Goal: Task Accomplishment & Management: Use online tool/utility

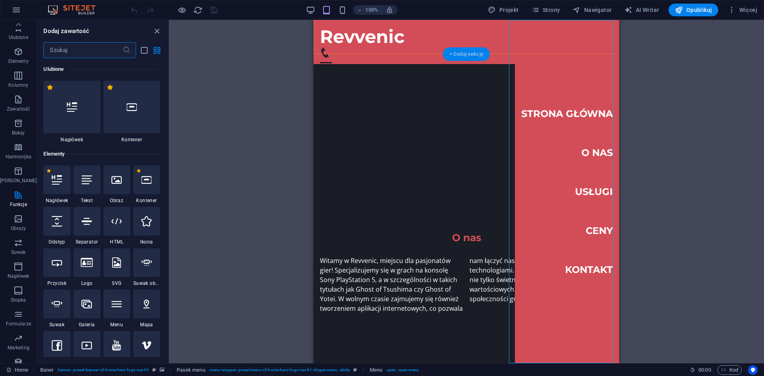
scroll to position [3101, 0]
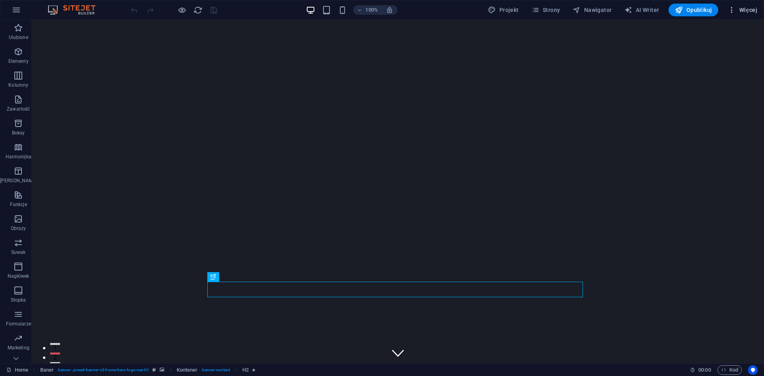
click at [734, 11] on icon "button" at bounding box center [732, 10] width 8 height 8
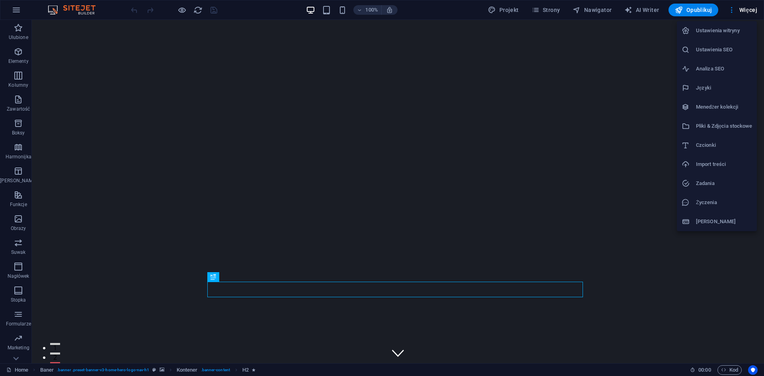
click at [747, 14] on div at bounding box center [382, 188] width 764 height 376
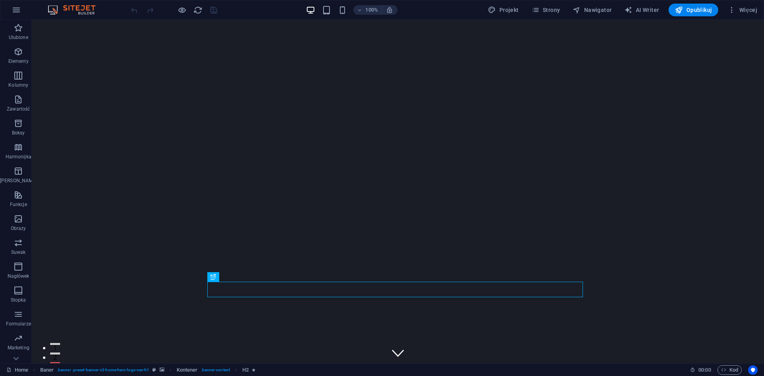
click at [748, 11] on span "Więcej" at bounding box center [742, 10] width 29 height 8
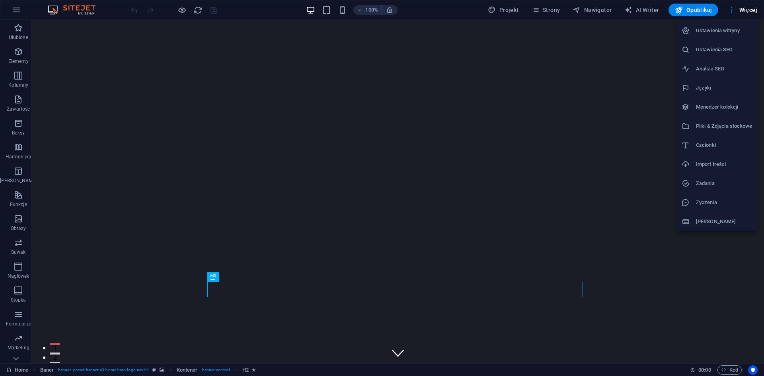
click at [18, 9] on div at bounding box center [382, 188] width 764 height 376
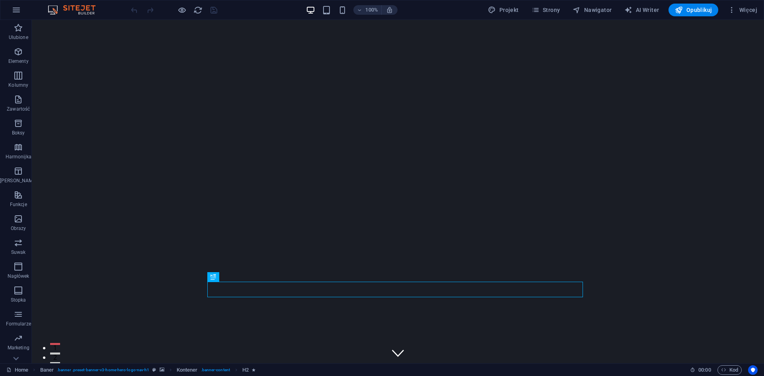
click at [18, 9] on icon "button" at bounding box center [17, 10] width 10 height 10
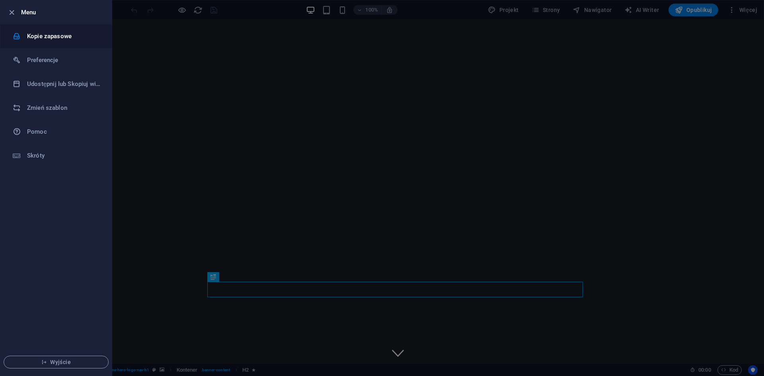
click at [57, 39] on h6 "Kopie zapasowe" at bounding box center [64, 36] width 74 height 10
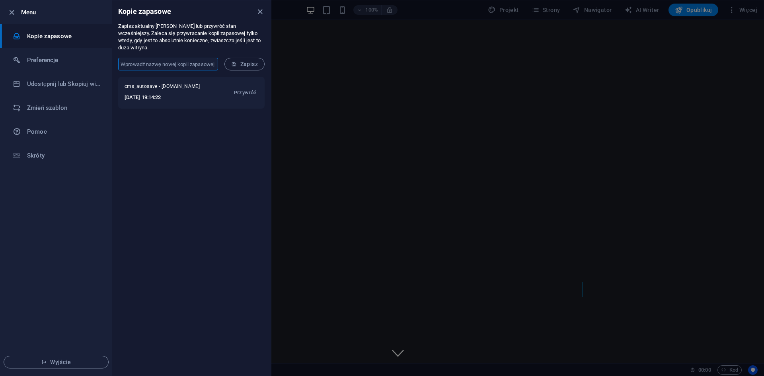
click at [177, 58] on input "text" at bounding box center [168, 64] width 100 height 13
type input "Krzysztof Rutkowski"
click at [244, 61] on span "Zapisz" at bounding box center [244, 64] width 27 height 6
click at [300, 116] on div at bounding box center [382, 188] width 764 height 376
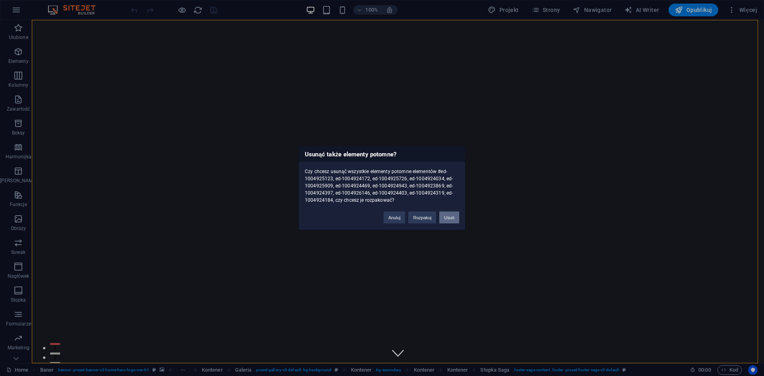
click at [444, 219] on button "Usuń" at bounding box center [449, 217] width 20 height 12
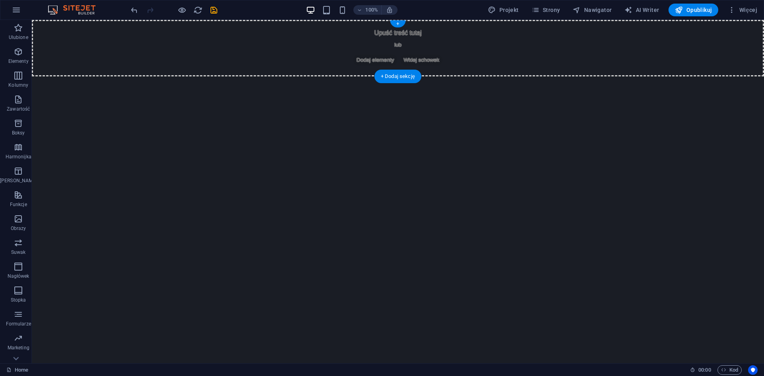
click at [395, 57] on span "Dodaj elementy" at bounding box center [375, 60] width 44 height 11
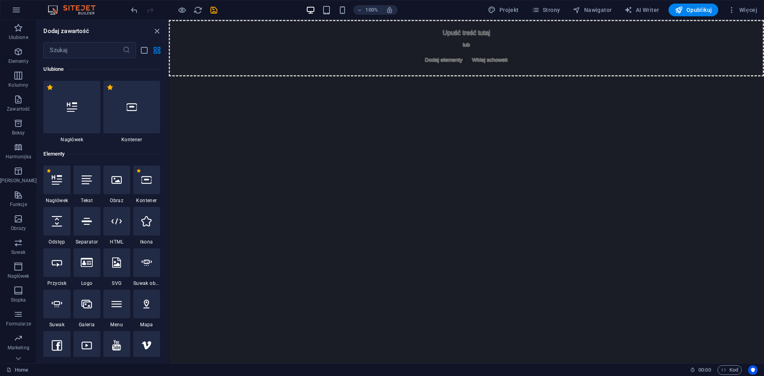
click at [90, 273] on div at bounding box center [87, 262] width 27 height 29
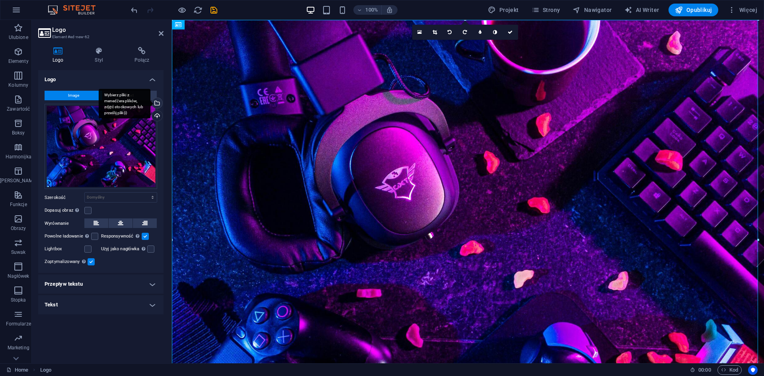
click at [159, 101] on div "Wybierz pliki z menedżera plików, zdjęć stockowych lub prześlij plik(i)" at bounding box center [156, 104] width 12 height 12
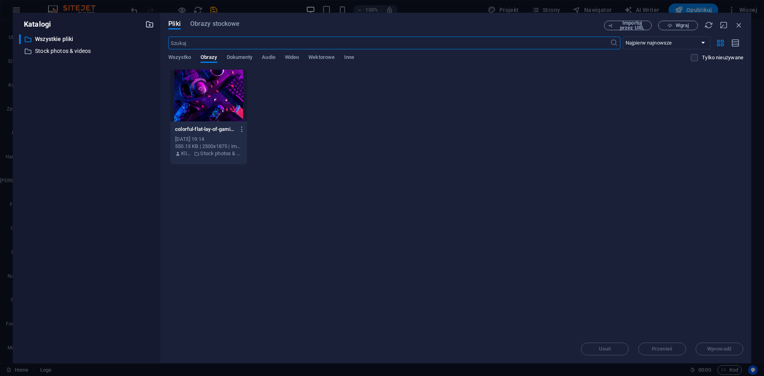
click at [149, 26] on icon "button" at bounding box center [149, 24] width 9 height 9
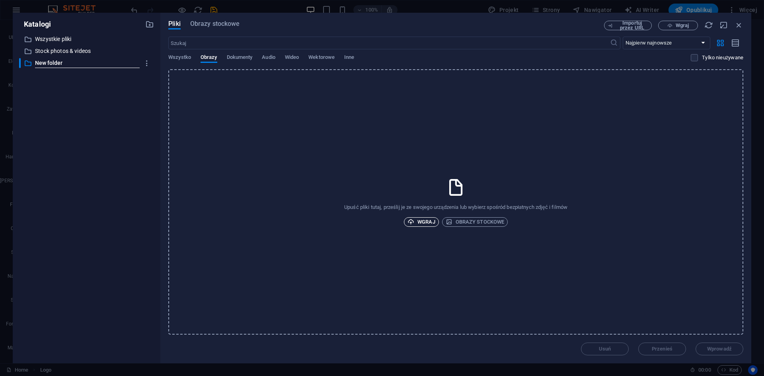
click at [419, 226] on span "Wgraj" at bounding box center [421, 222] width 28 height 10
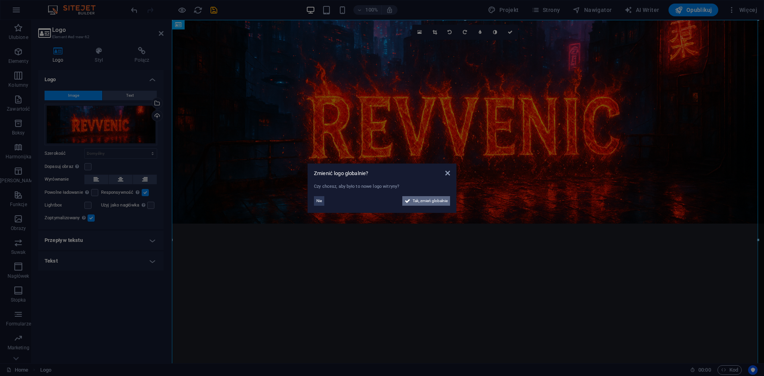
click at [423, 200] on span "Tak, zmień globalnie" at bounding box center [430, 201] width 35 height 10
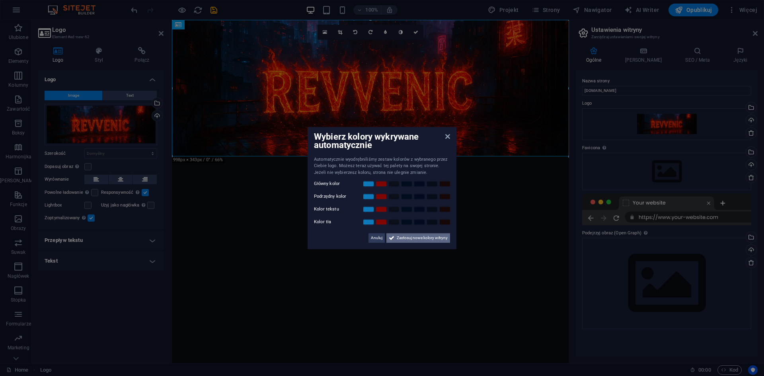
click at [406, 236] on span "Zastosuj nowe kolory witryny" at bounding box center [422, 238] width 51 height 10
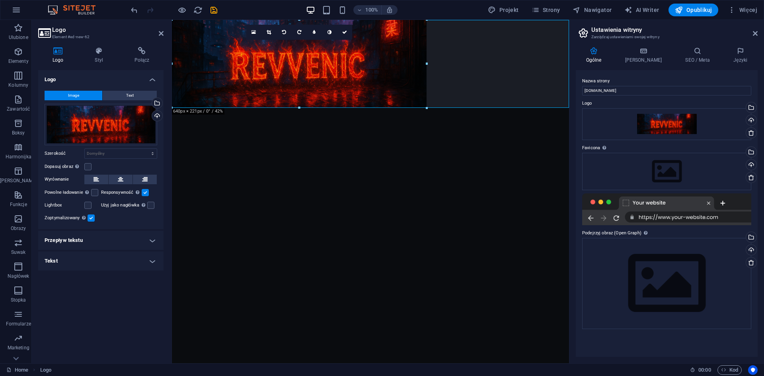
drag, startPoint x: 370, startPoint y: 156, endPoint x: 201, endPoint y: 91, distance: 181.6
type input "638"
select select "px"
drag, startPoint x: 463, startPoint y: 62, endPoint x: 563, endPoint y: 58, distance: 99.2
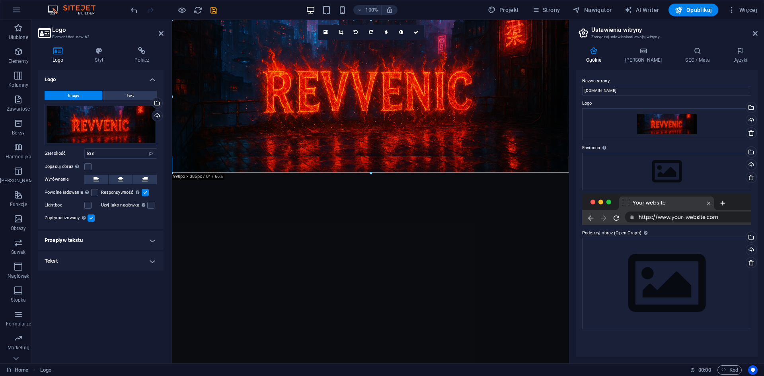
drag, startPoint x: 427, startPoint y: 107, endPoint x: 477, endPoint y: 173, distance: 82.6
type input "998"
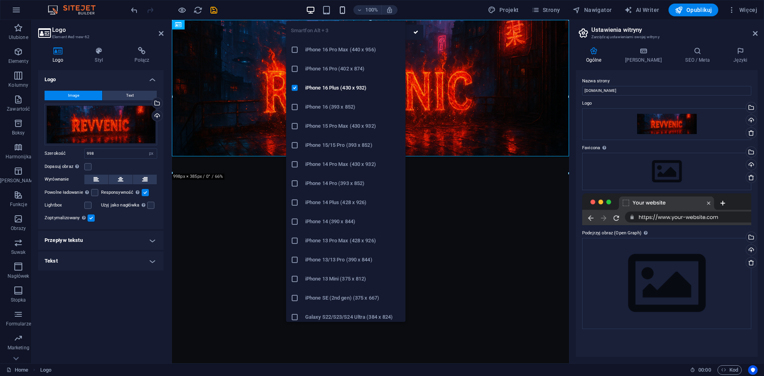
click at [344, 14] on icon "button" at bounding box center [342, 10] width 9 height 9
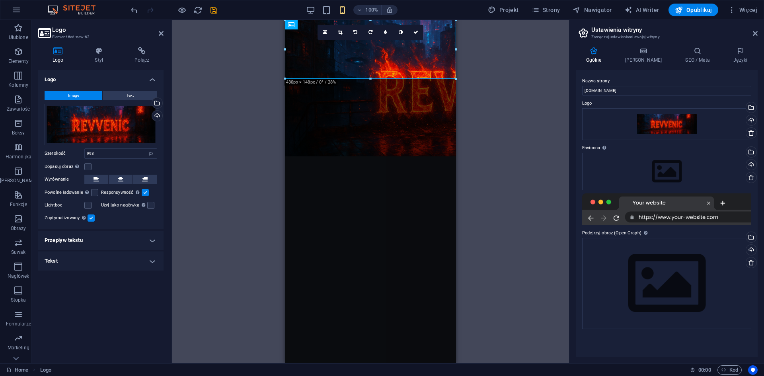
click at [333, 11] on div "100%" at bounding box center [352, 10] width 92 height 13
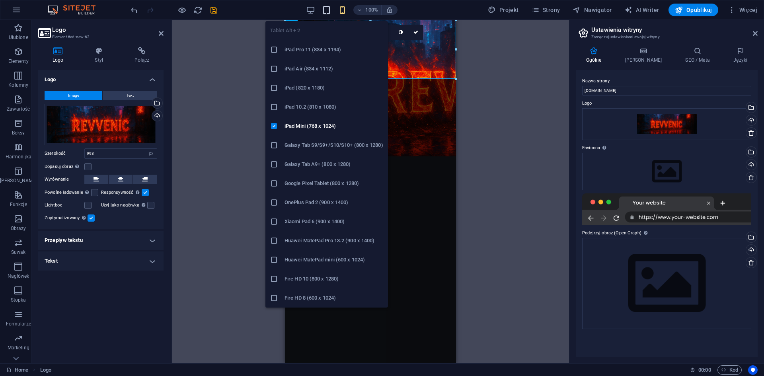
click at [327, 11] on icon "button" at bounding box center [326, 10] width 9 height 9
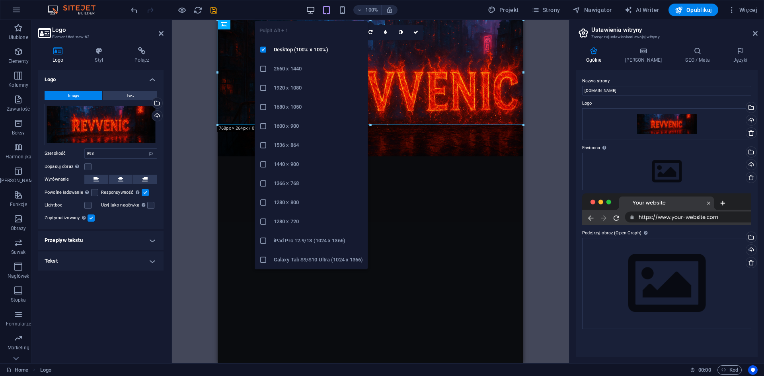
click at [314, 10] on icon "button" at bounding box center [310, 10] width 9 height 9
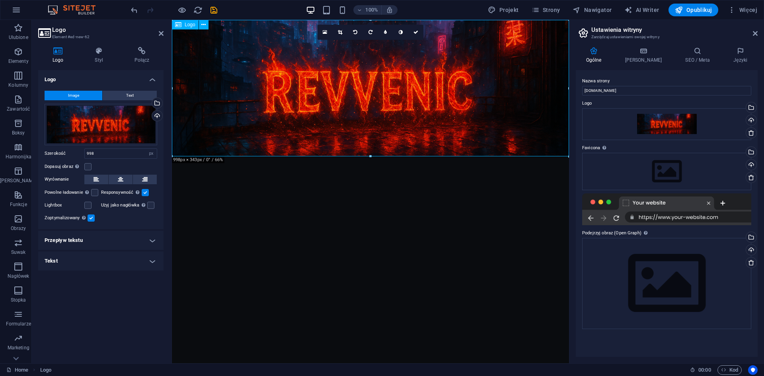
drag, startPoint x: 543, startPoint y: 175, endPoint x: 377, endPoint y: 137, distance: 170.7
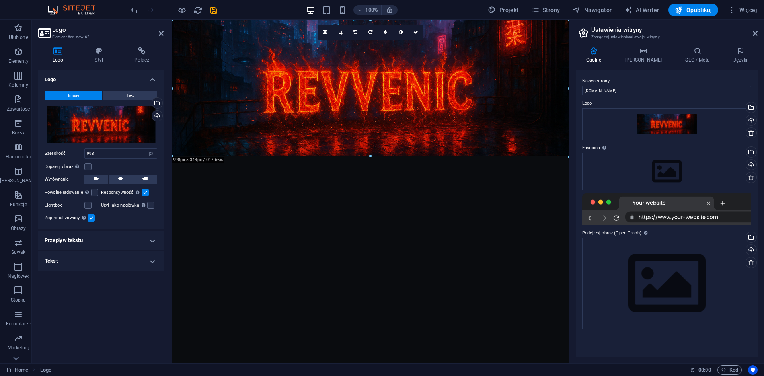
click at [441, 158] on div at bounding box center [370, 156] width 397 height 3
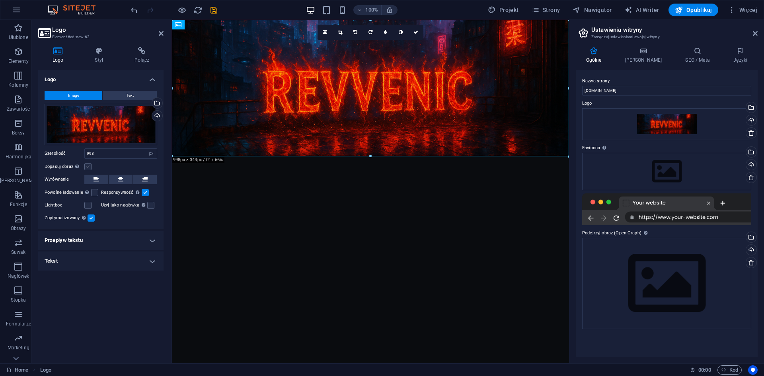
click at [89, 165] on label at bounding box center [87, 166] width 7 height 7
click at [0, 0] on input "Dopasuj obraz Automatycznie dopasuj obraz do stałej szerokości i wysokości" at bounding box center [0, 0] width 0 height 0
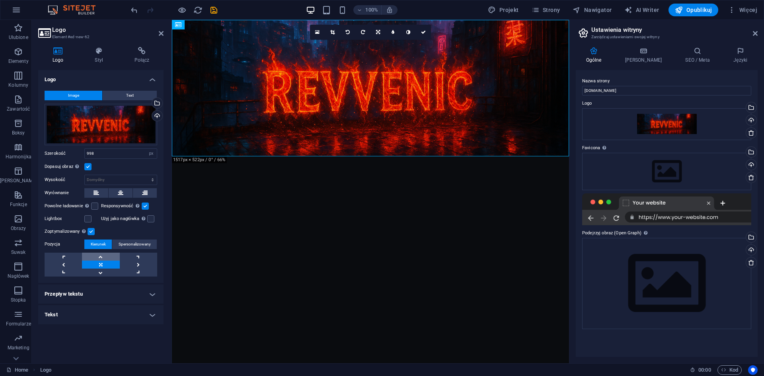
click at [100, 254] on link at bounding box center [100, 257] width 37 height 8
click at [100, 275] on link at bounding box center [100, 273] width 37 height 8
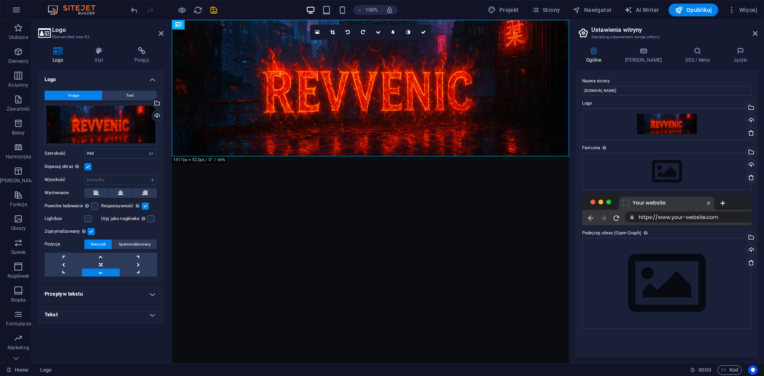
click at [100, 275] on link at bounding box center [100, 273] width 37 height 8
click at [98, 262] on link at bounding box center [100, 265] width 37 height 8
click at [126, 245] on span "Spersonalizowany" at bounding box center [135, 245] width 32 height 10
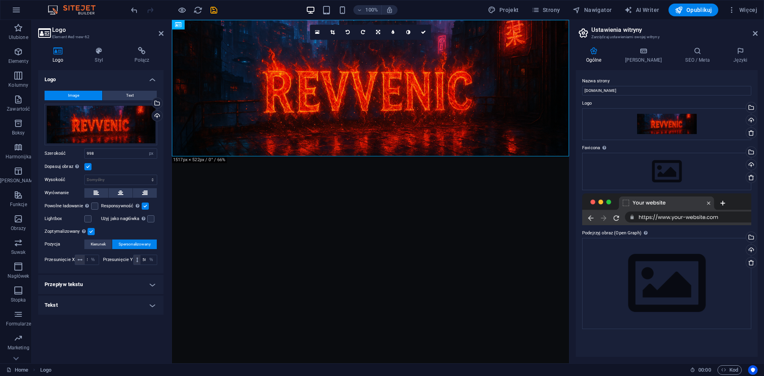
click at [107, 283] on h4 "Przepływ tekstu" at bounding box center [100, 284] width 125 height 19
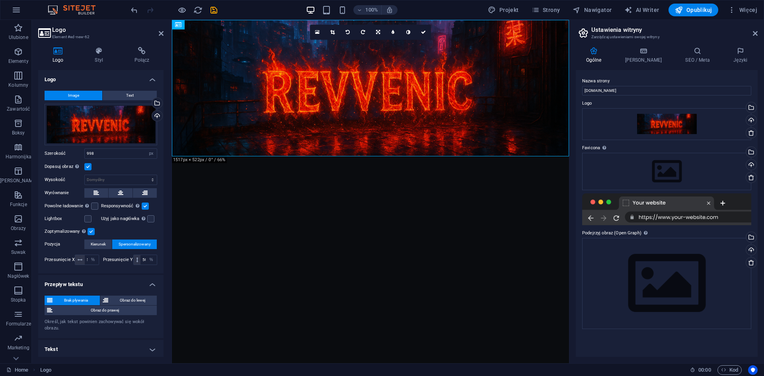
click at [107, 280] on h4 "Przepływ tekstu" at bounding box center [100, 282] width 125 height 14
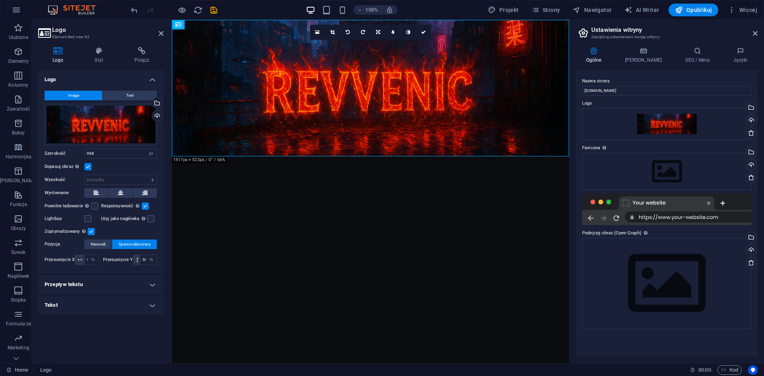
click at [111, 300] on h4 "Tekst" at bounding box center [100, 305] width 125 height 19
click at [112, 300] on h4 "Tekst" at bounding box center [100, 303] width 125 height 14
click at [90, 166] on label at bounding box center [87, 166] width 7 height 7
click at [0, 0] on input "Dopasuj obraz Automatycznie dopasuj obraz do stałej szerokości i wysokości" at bounding box center [0, 0] width 0 height 0
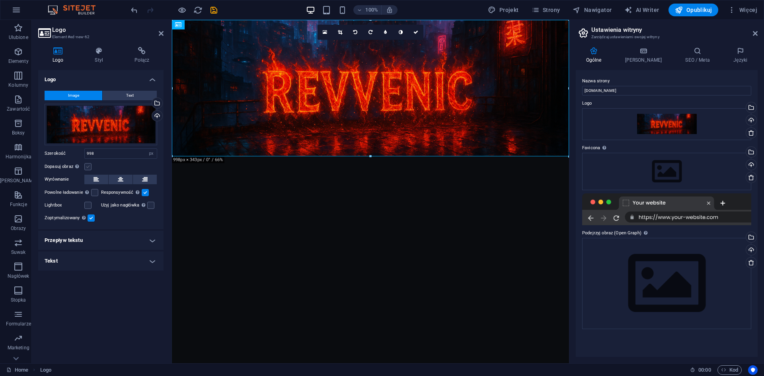
click at [89, 166] on label at bounding box center [87, 166] width 7 height 7
click at [0, 0] on input "Dopasuj obraz Automatycznie dopasuj obraz do stałej szerokości i wysokości" at bounding box center [0, 0] width 0 height 0
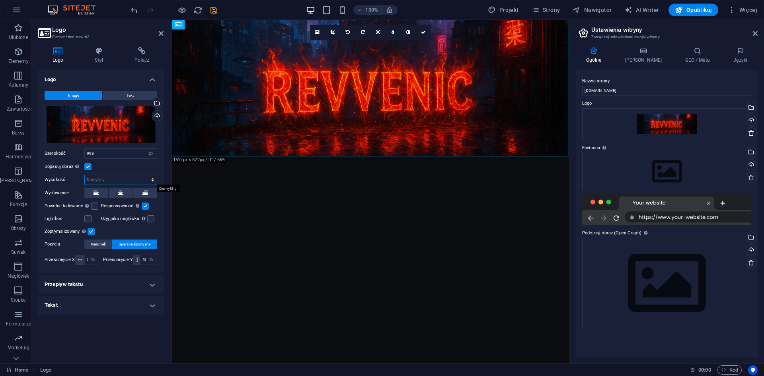
click at [107, 181] on select "Domyślny automatycznie px" at bounding box center [121, 180] width 72 height 10
click at [85, 175] on select "Domyślny automatycznie px" at bounding box center [121, 180] width 72 height 10
select select "DISABLED_OPTION_VALUE"
click at [259, 156] on html "Skip to main content" at bounding box center [370, 88] width 397 height 136
click at [384, 155] on div at bounding box center [370, 88] width 397 height 136
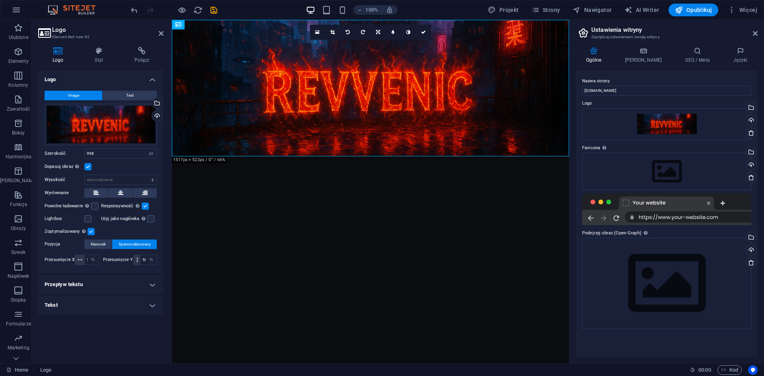
click at [384, 156] on html "Skip to main content" at bounding box center [370, 88] width 397 height 136
click at [382, 155] on div at bounding box center [370, 88] width 397 height 136
click at [368, 156] on html "Skip to main content" at bounding box center [370, 88] width 397 height 136
click at [193, 23] on span "Logo" at bounding box center [190, 24] width 11 height 5
click at [206, 27] on button at bounding box center [204, 25] width 10 height 10
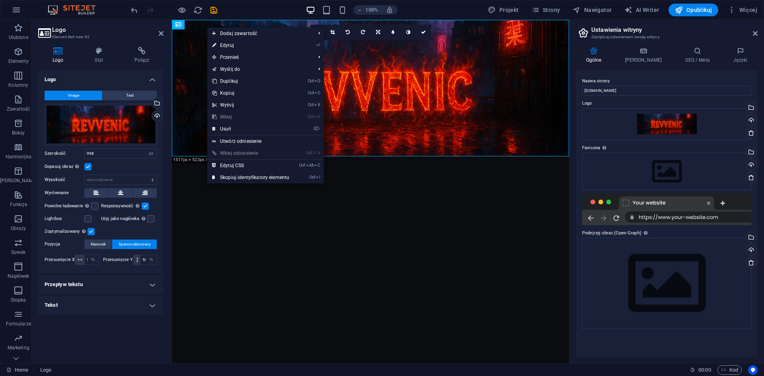
click at [370, 156] on html "Skip to main content" at bounding box center [370, 88] width 397 height 136
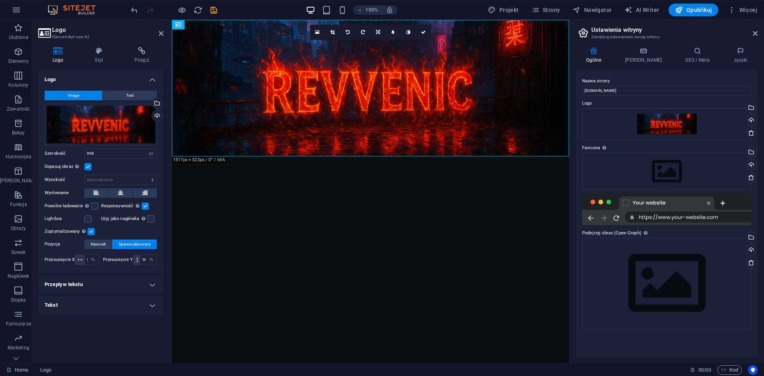
click at [359, 156] on html "Skip to main content" at bounding box center [370, 88] width 397 height 136
drag, startPoint x: 426, startPoint y: 30, endPoint x: 394, endPoint y: 10, distance: 37.7
click at [426, 30] on link at bounding box center [423, 32] width 15 height 15
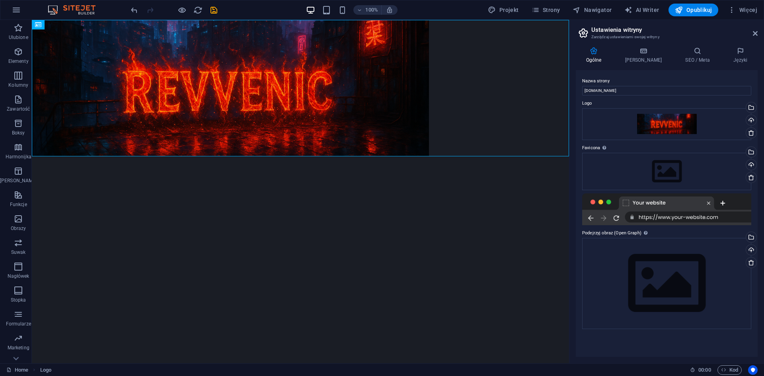
click at [343, 156] on html "Skip to main content" at bounding box center [300, 88] width 537 height 136
click at [302, 156] on div "+ Dodaj sekcję" at bounding box center [300, 157] width 47 height 14
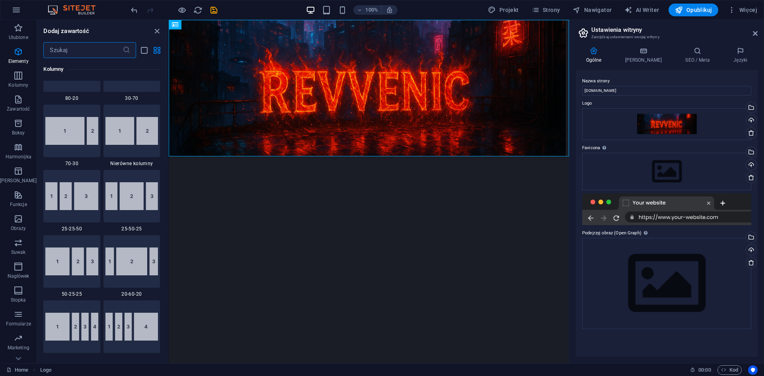
scroll to position [1392, 0]
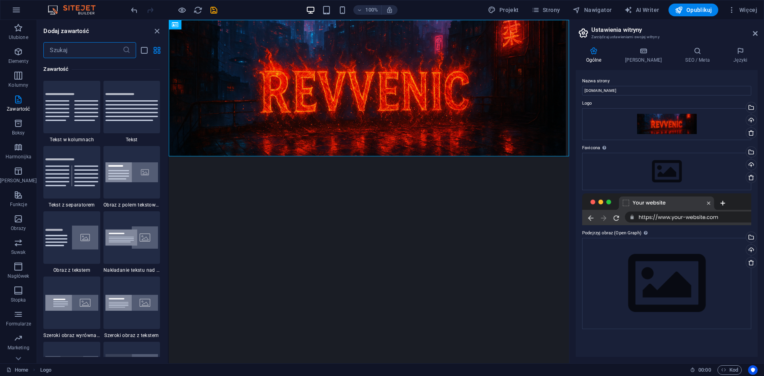
click at [421, 156] on html "Skip to main content" at bounding box center [369, 88] width 400 height 136
click at [166, 115] on div "Ulubione 1 Star Nagłówek 1 Star Kontener Elementy 1 Star Nagłówek 1 Star Tekst …" at bounding box center [102, 207] width 131 height 299
click at [212, 156] on html "Skip to main content" at bounding box center [369, 88] width 400 height 136
click at [158, 32] on icon "close panel" at bounding box center [156, 31] width 9 height 9
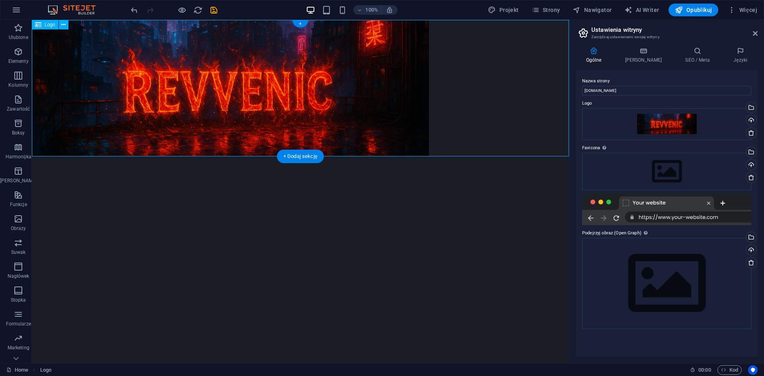
click at [506, 66] on div at bounding box center [300, 88] width 537 height 136
click at [480, 156] on html "Skip to main content" at bounding box center [300, 88] width 537 height 136
click at [51, 28] on div "Logo" at bounding box center [45, 25] width 27 height 10
click at [53, 25] on span "Logo" at bounding box center [50, 24] width 11 height 5
click at [165, 47] on div at bounding box center [300, 88] width 537 height 136
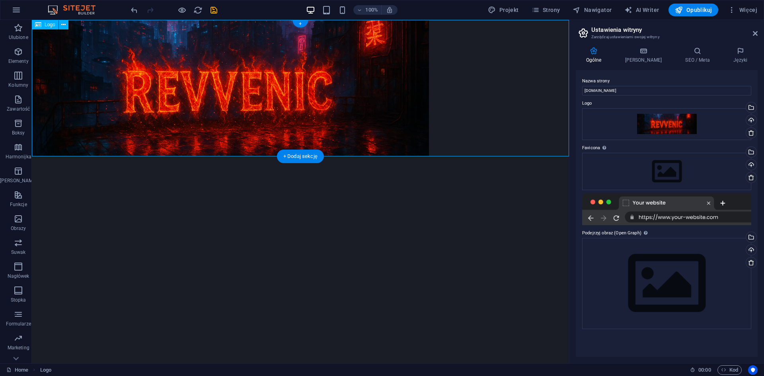
click at [165, 47] on div at bounding box center [300, 88] width 537 height 136
select select "px"
select select "%"
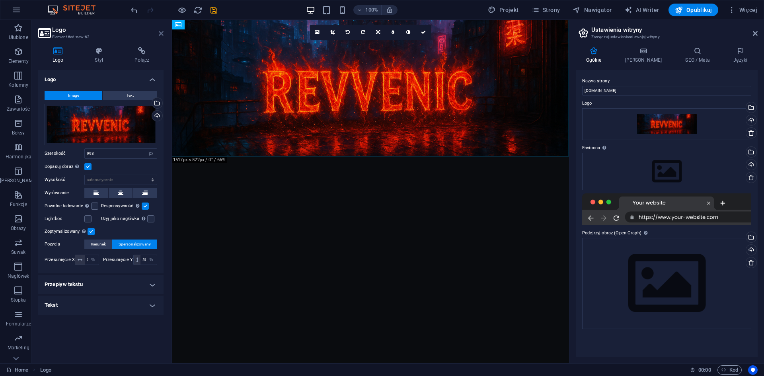
click at [160, 33] on icon at bounding box center [161, 33] width 5 height 6
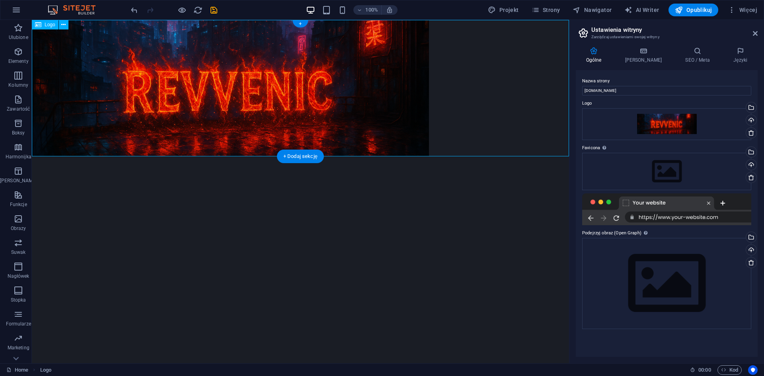
click at [317, 87] on div at bounding box center [300, 88] width 537 height 136
click at [361, 12] on icon "button" at bounding box center [359, 10] width 6 height 5
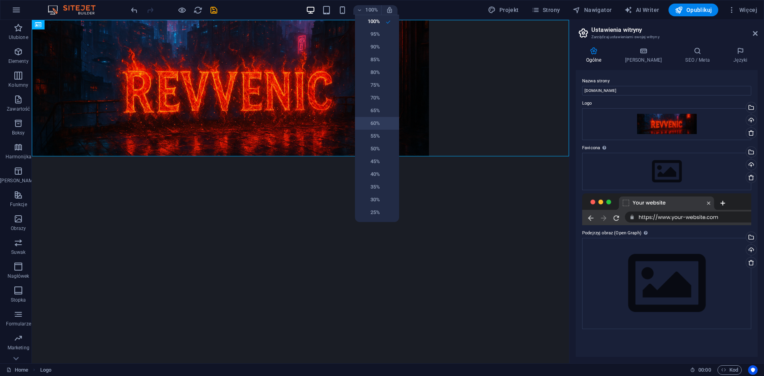
click at [374, 123] on h6 "60%" at bounding box center [370, 124] width 20 height 10
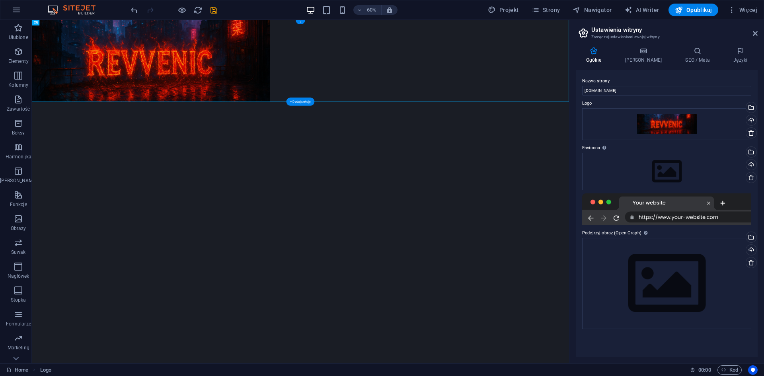
click at [298, 20] on div "+" at bounding box center [300, 22] width 9 height 4
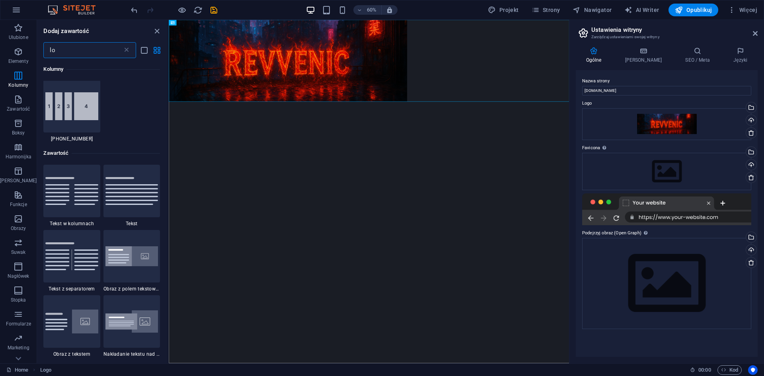
scroll to position [0, 0]
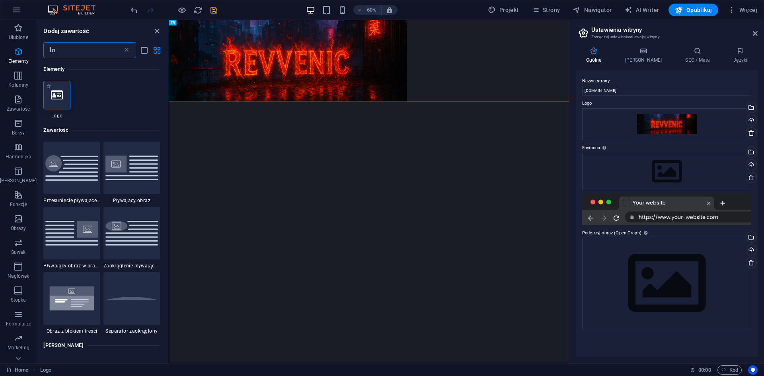
type input "lo"
click at [54, 96] on icon at bounding box center [57, 95] width 12 height 10
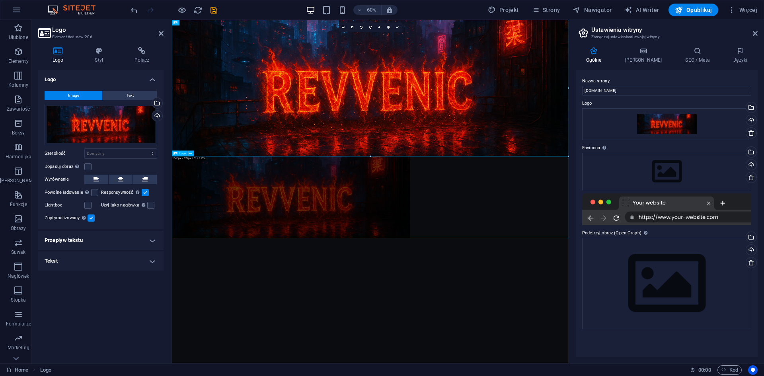
click at [372, 314] on div at bounding box center [503, 315] width 662 height 136
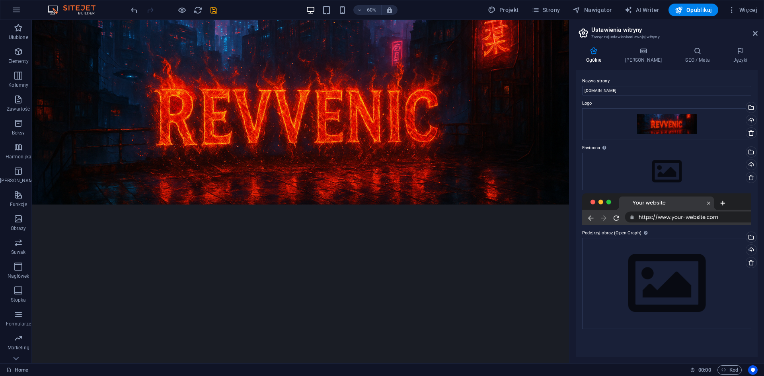
click at [568, 328] on html "Skip to main content" at bounding box center [479, 174] width 895 height 308
click at [235, 328] on html "Skip to main content" at bounding box center [479, 174] width 895 height 308
drag, startPoint x: 235, startPoint y: 413, endPoint x: 165, endPoint y: 407, distance: 69.8
click at [165, 328] on html "Skip to main content" at bounding box center [479, 174] width 895 height 308
click at [16, 11] on icon "button" at bounding box center [17, 10] width 10 height 10
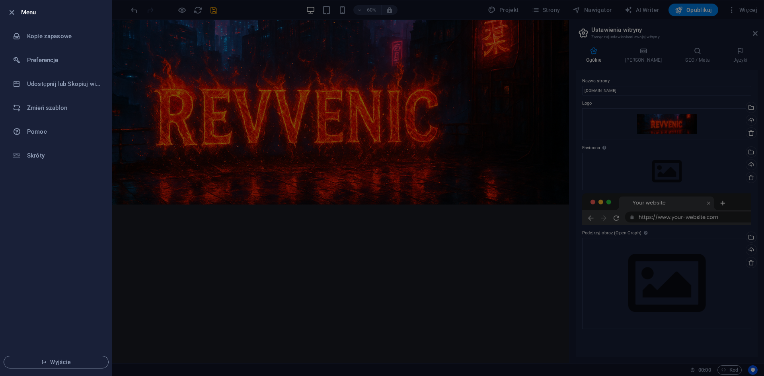
click at [137, 83] on div at bounding box center [382, 188] width 764 height 376
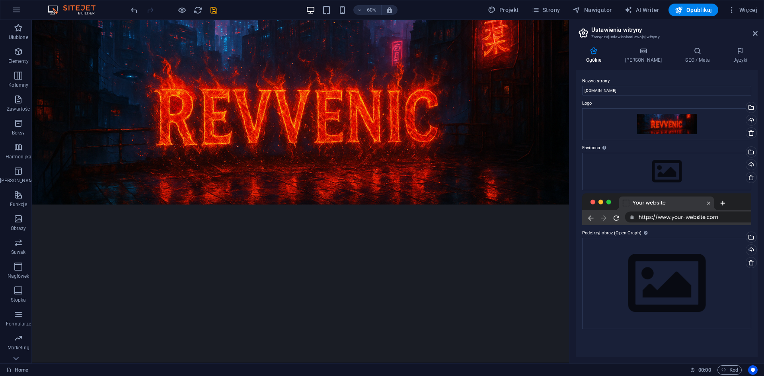
click at [88, 328] on html "Skip to main content" at bounding box center [479, 174] width 895 height 308
click at [676, 170] on div "Przeciągnij pliki tutaj, kliknij, aby wybrać pliki lub wybierz pliki z Plików l…" at bounding box center [666, 171] width 169 height 37
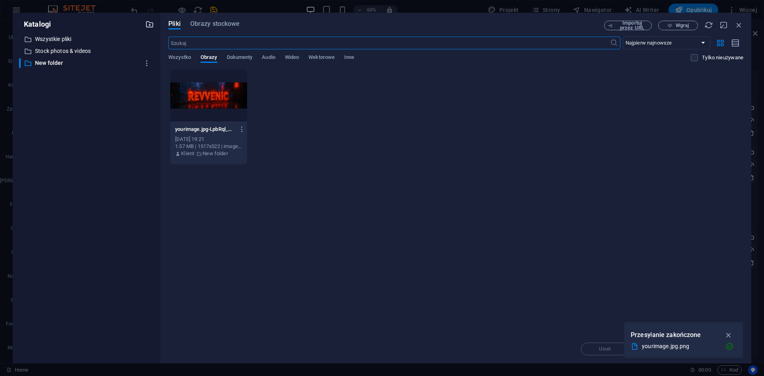
click at [149, 27] on icon "button" at bounding box center [149, 24] width 9 height 9
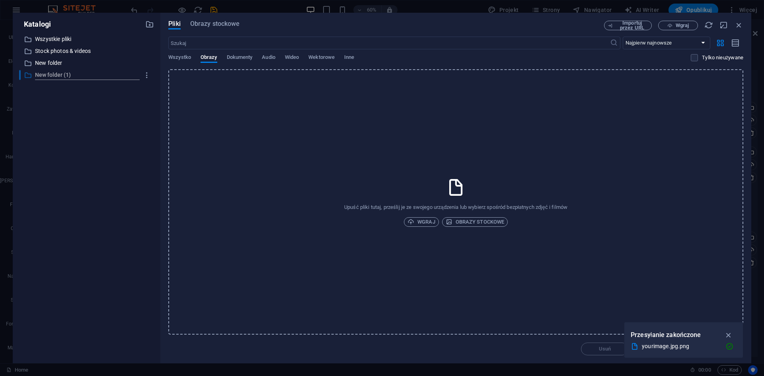
click at [24, 74] on icon at bounding box center [28, 75] width 8 height 8
click at [29, 72] on icon at bounding box center [28, 75] width 8 height 8
click at [31, 60] on icon at bounding box center [28, 63] width 8 height 8
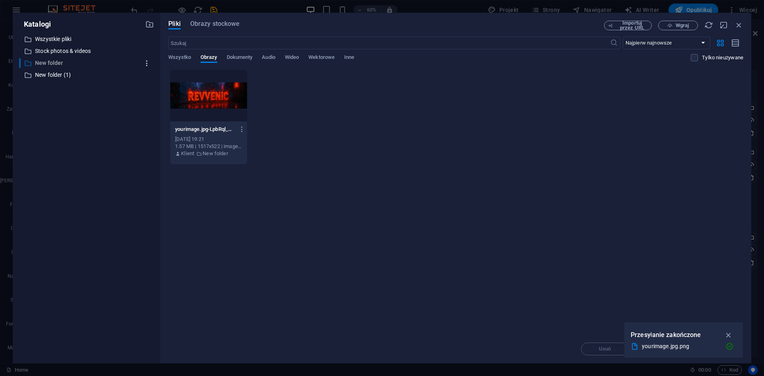
click at [146, 64] on icon "button" at bounding box center [147, 63] width 8 height 8
click at [146, 115] on li "Usuń" at bounding box center [146, 122] width 55 height 19
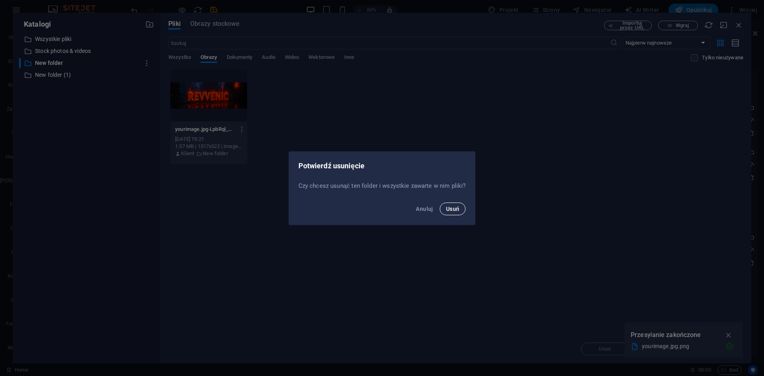
click at [452, 211] on span "Usuń" at bounding box center [453, 209] width 14 height 6
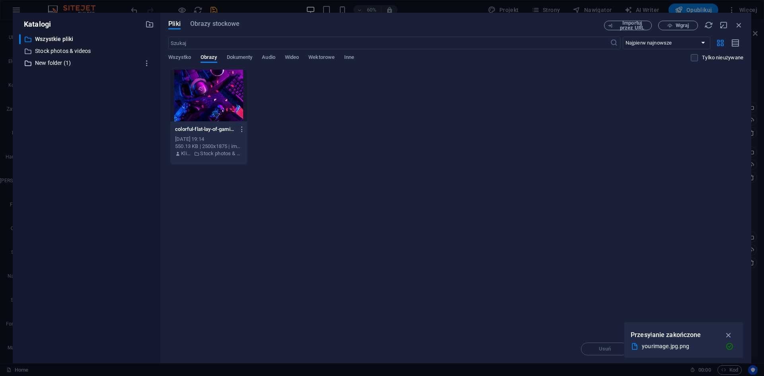
click at [68, 63] on p "New folder (1)" at bounding box center [87, 62] width 104 height 9
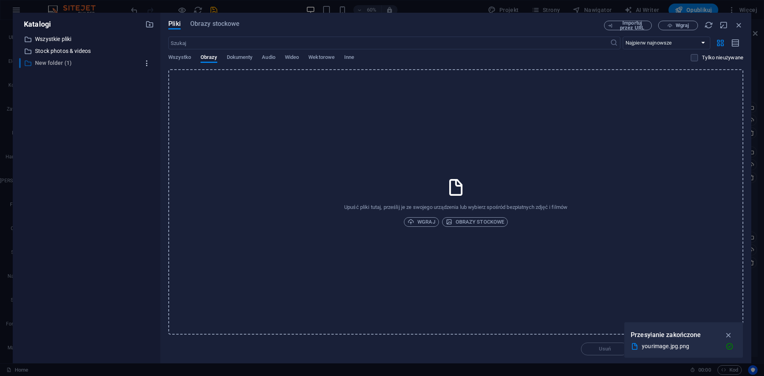
click at [146, 62] on icon "button" at bounding box center [147, 63] width 8 height 8
click at [140, 118] on h6 "Usuń" at bounding box center [153, 122] width 31 height 10
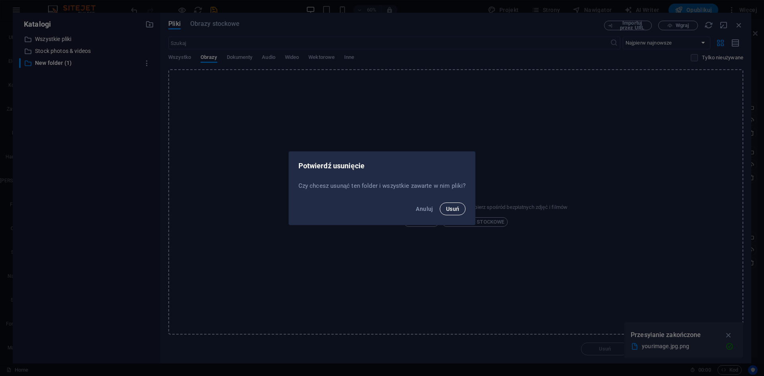
click at [449, 209] on span "Usuń" at bounding box center [453, 209] width 14 height 6
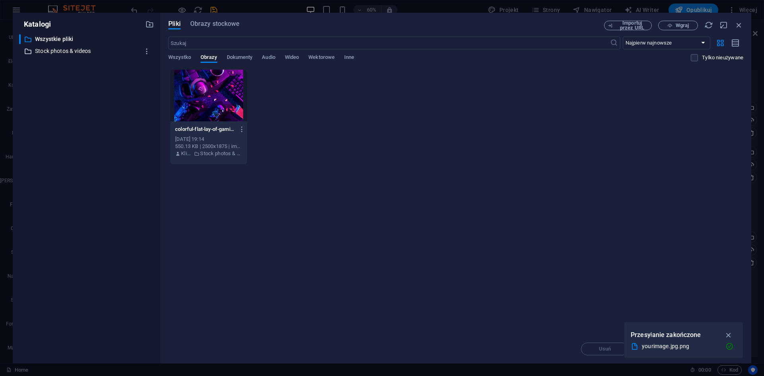
click at [43, 49] on p "Stock photos & videos" at bounding box center [87, 51] width 104 height 9
click at [147, 49] on icon "button" at bounding box center [147, 51] width 8 height 8
click at [47, 56] on div at bounding box center [382, 188] width 764 height 376
click at [49, 48] on p "Stock photos & videos" at bounding box center [87, 51] width 104 height 9
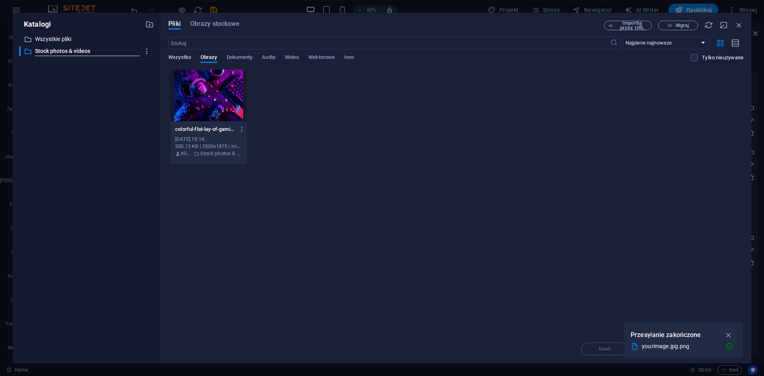
click at [184, 57] on span "Wszystko" at bounding box center [179, 58] width 23 height 11
click at [273, 58] on span "Audio" at bounding box center [268, 58] width 13 height 11
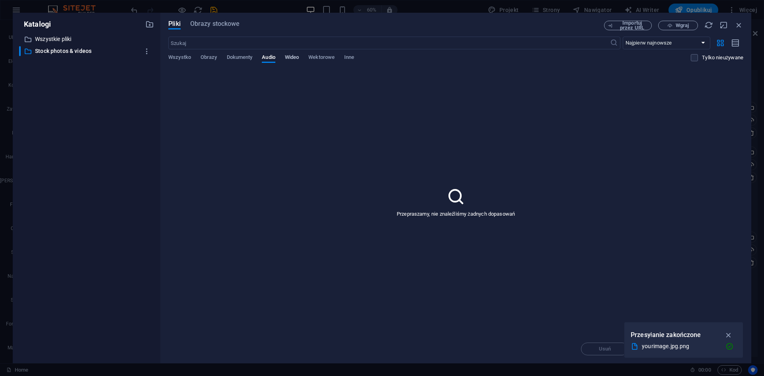
click at [292, 58] on span "Wideo" at bounding box center [292, 58] width 14 height 11
click at [204, 25] on span "Obrazy stockowe" at bounding box center [215, 24] width 50 height 10
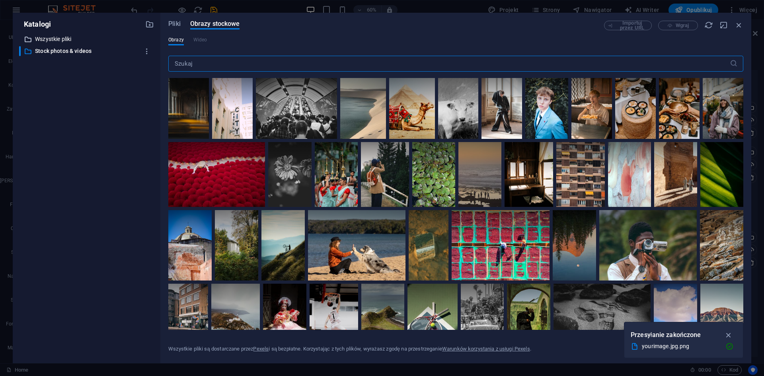
click at [46, 39] on p "Wszystkie pliki" at bounding box center [87, 39] width 104 height 9
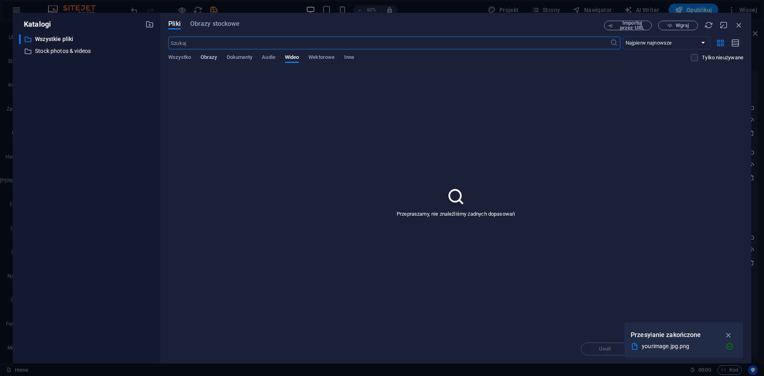
click at [203, 55] on span "Obrazy" at bounding box center [209, 58] width 17 height 11
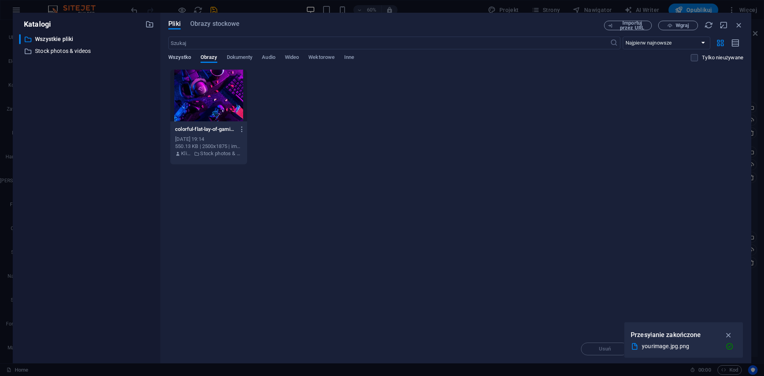
click at [183, 56] on span "Wszystko" at bounding box center [179, 58] width 23 height 11
click at [150, 25] on icon "button" at bounding box center [149, 24] width 9 height 9
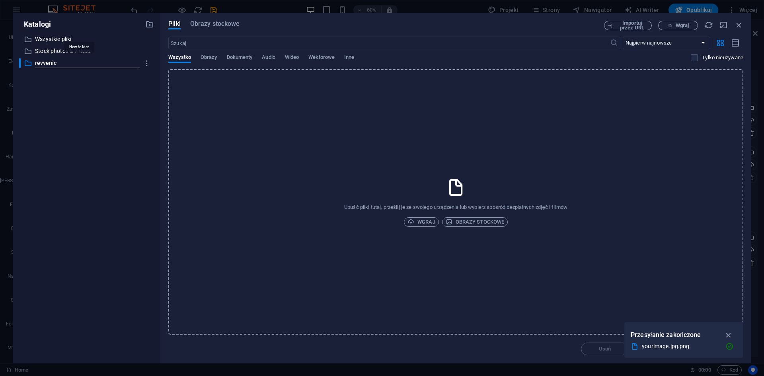
type input "revvenic"
click at [61, 65] on p "revvenic" at bounding box center [87, 62] width 104 height 9
click at [47, 62] on p "revvenic" at bounding box center [87, 62] width 104 height 9
click at [736, 25] on icon "button" at bounding box center [738, 25] width 9 height 9
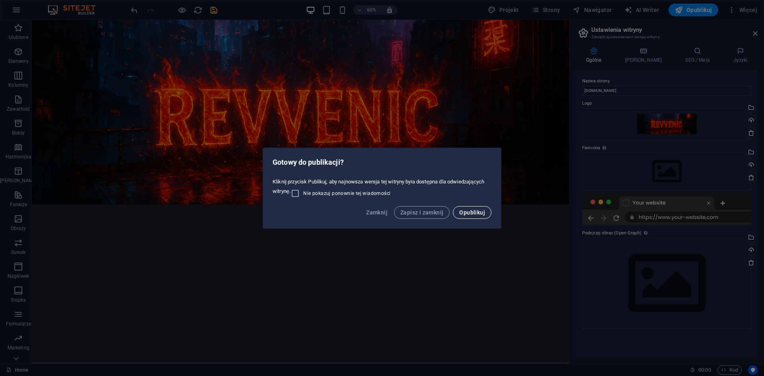
click at [471, 213] on span "Opublikuj" at bounding box center [472, 212] width 26 height 6
